Goal: Navigation & Orientation: Understand site structure

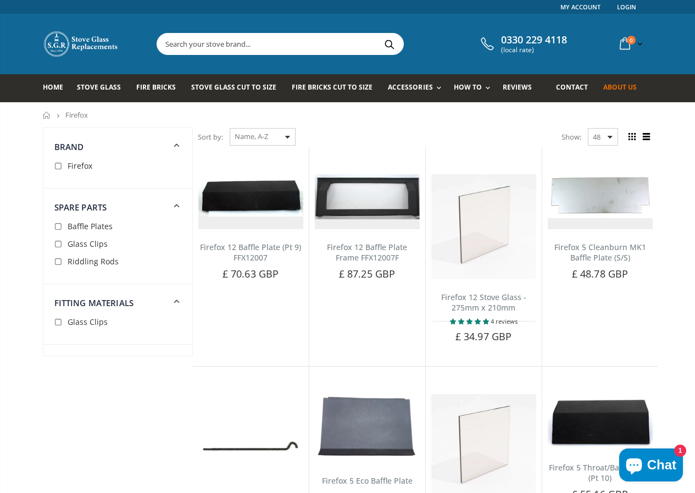
click at [636, 87] on span "About us" at bounding box center [619, 86] width 33 height 9
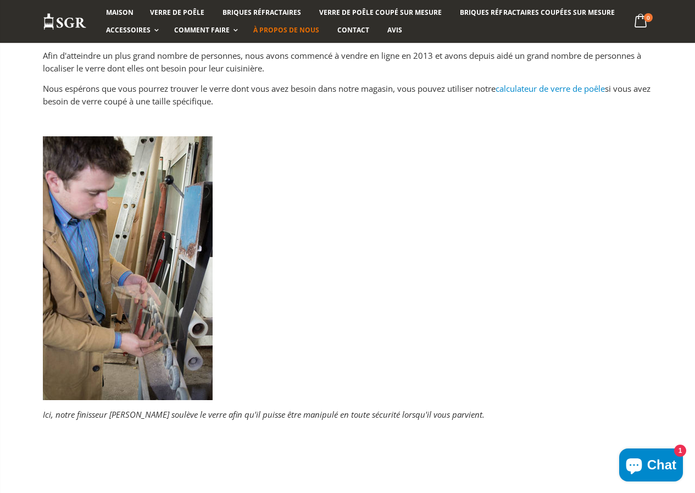
scroll to position [220, 0]
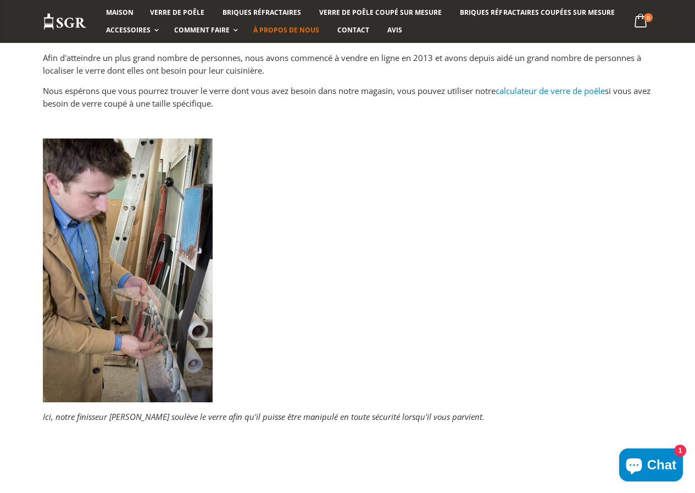
click at [161, 282] on img at bounding box center [128, 270] width 170 height 264
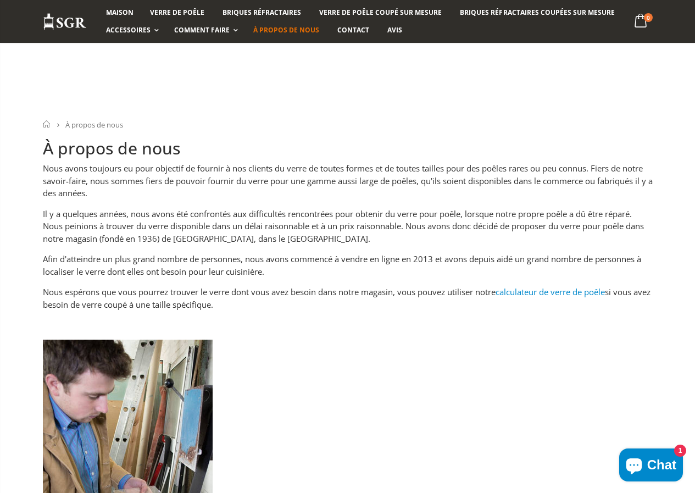
scroll to position [0, 0]
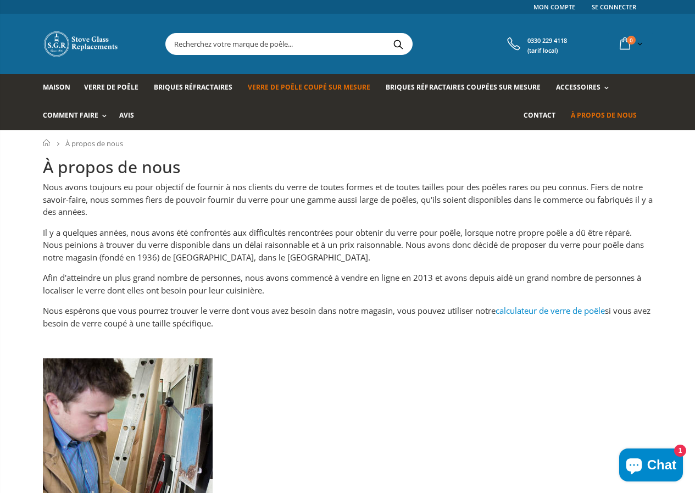
click at [254, 82] on font "Verre de poêle coupé sur mesure" at bounding box center [309, 86] width 122 height 9
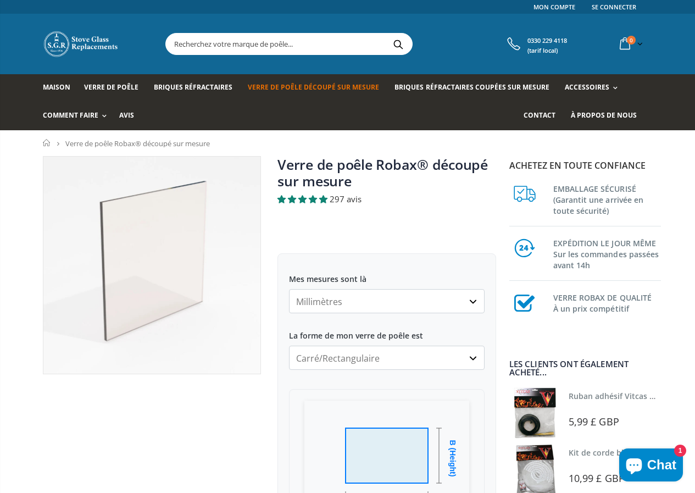
click at [136, 270] on img at bounding box center [151, 264] width 217 height 217
click at [154, 93] on link "Briques réfractaires" at bounding box center [197, 88] width 87 height 28
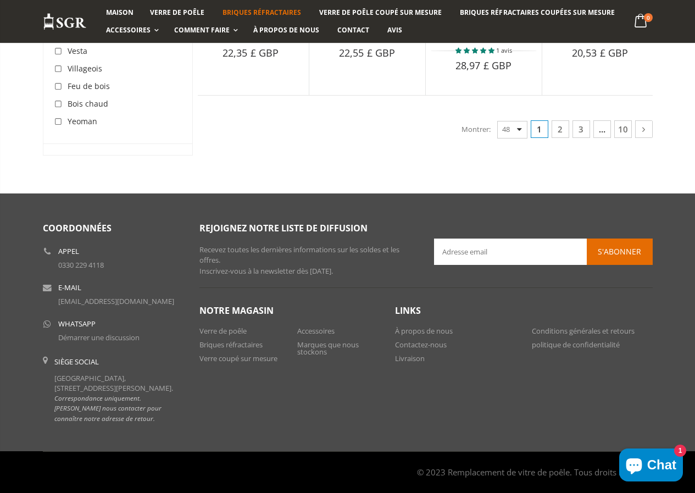
scroll to position [2526, 0]
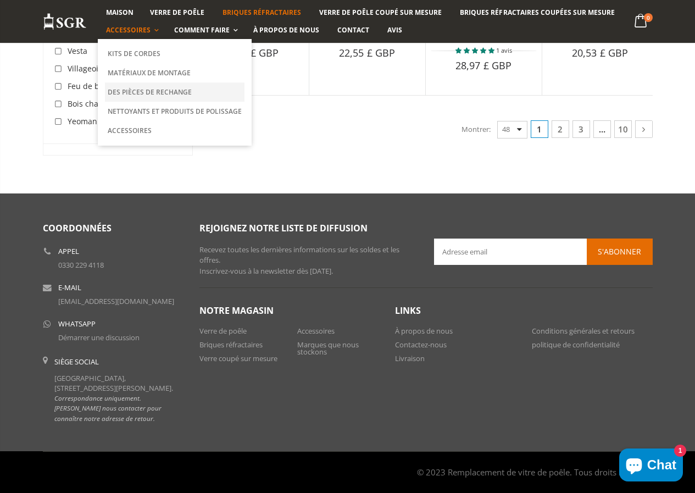
click at [116, 90] on font "Des pièces de rechange" at bounding box center [150, 91] width 84 height 9
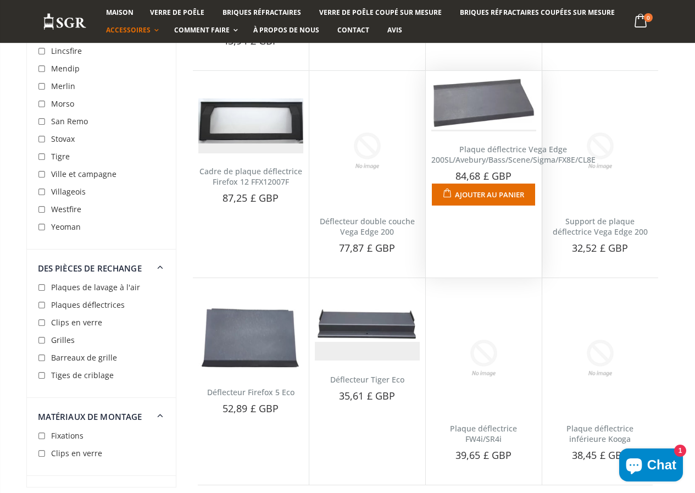
scroll to position [2086, 0]
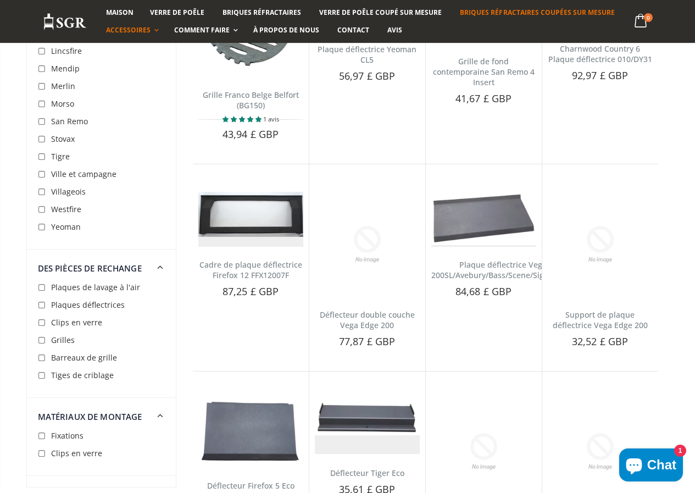
click at [526, 14] on font "Briques réfractaires coupées sur mesure" at bounding box center [537, 12] width 154 height 9
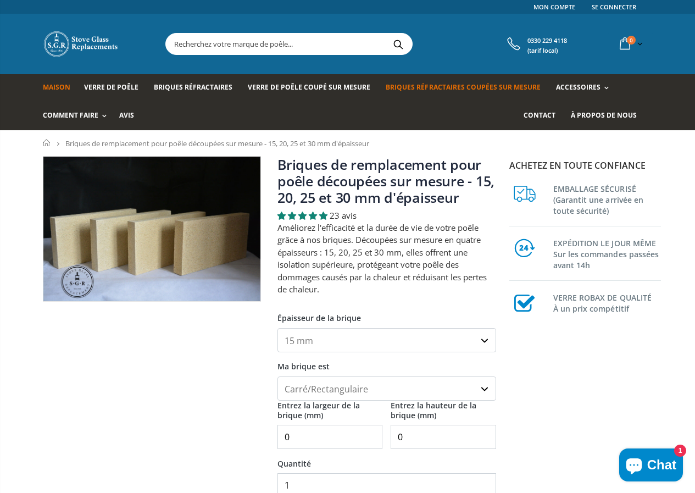
click at [43, 86] on font "Maison" at bounding box center [56, 86] width 27 height 9
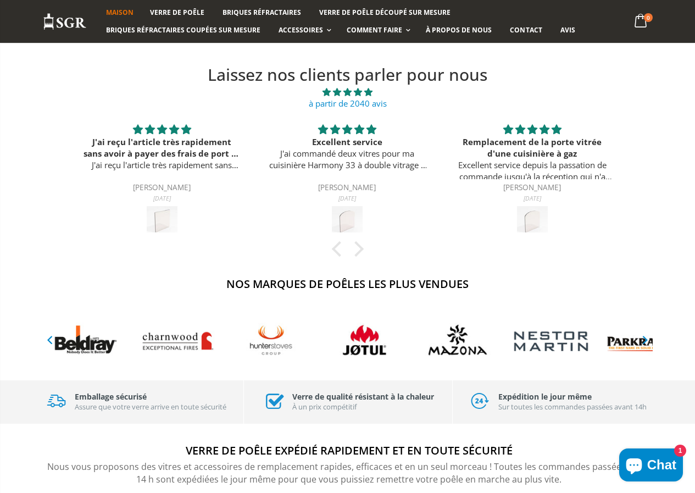
scroll to position [384, 0]
